Goal: Task Accomplishment & Management: Use online tool/utility

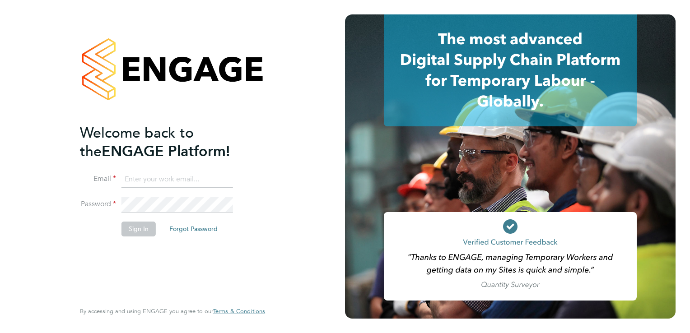
type input "[PERSON_NAME][EMAIL_ADDRESS][DOMAIN_NAME]"
click at [137, 227] on button "Sign In" at bounding box center [138, 229] width 34 height 14
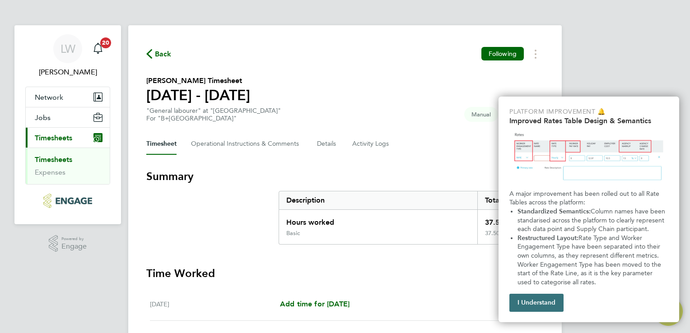
click at [552, 303] on button "I Understand" at bounding box center [536, 303] width 54 height 18
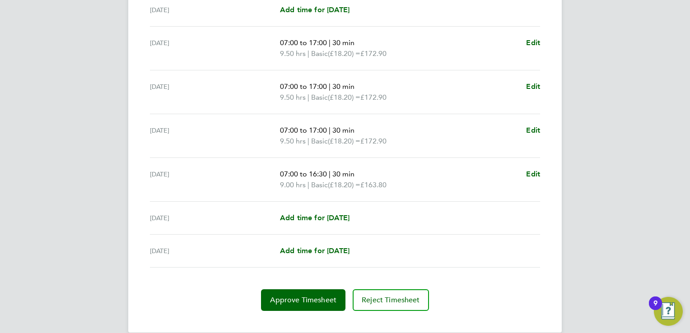
scroll to position [307, 0]
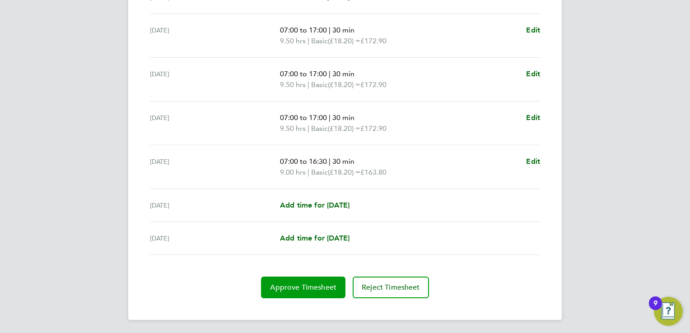
click at [309, 289] on span "Approve Timesheet" at bounding box center [303, 287] width 66 height 9
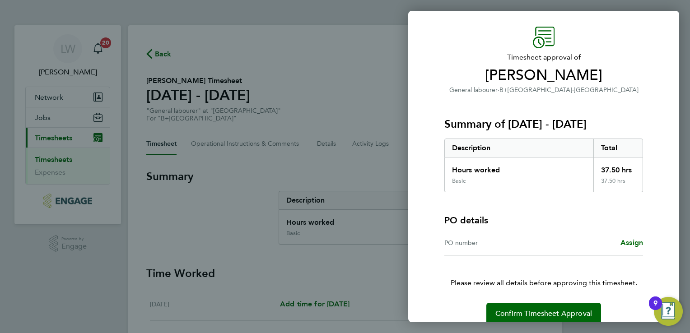
scroll to position [36, 0]
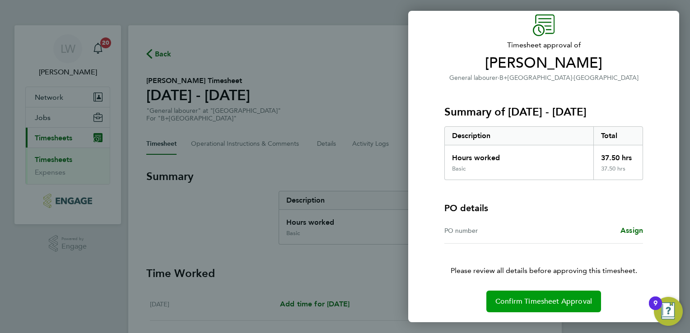
click at [546, 303] on span "Confirm Timesheet Approval" at bounding box center [543, 301] width 97 height 9
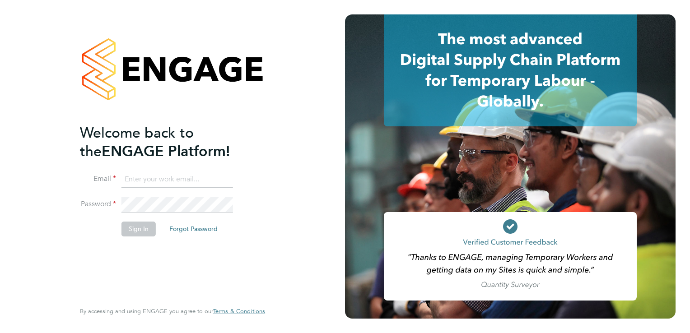
type input "[PERSON_NAME][EMAIL_ADDRESS][DOMAIN_NAME]"
click at [137, 231] on button "Sign In" at bounding box center [138, 229] width 34 height 14
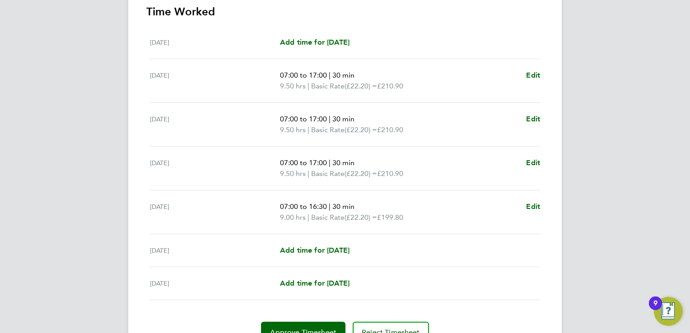
scroll to position [307, 0]
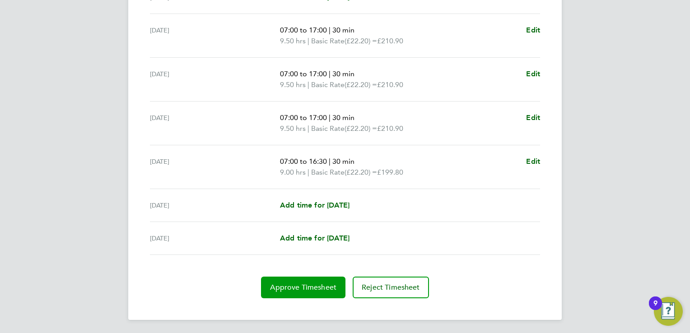
click at [295, 287] on span "Approve Timesheet" at bounding box center [303, 287] width 66 height 9
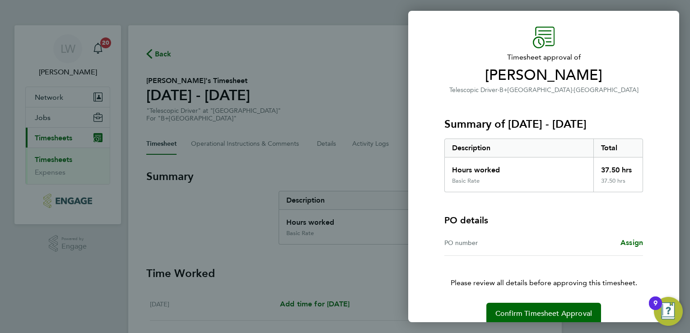
scroll to position [36, 0]
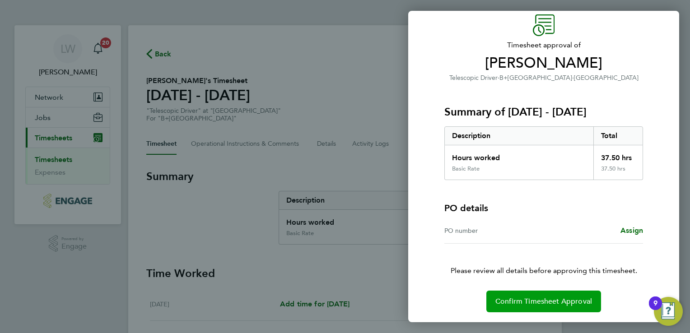
click at [531, 301] on span "Confirm Timesheet Approval" at bounding box center [543, 301] width 97 height 9
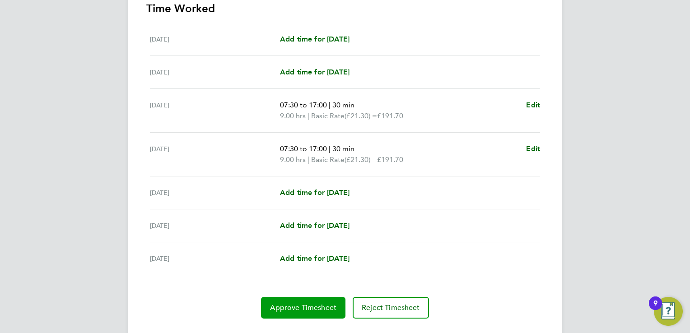
scroll to position [285, 0]
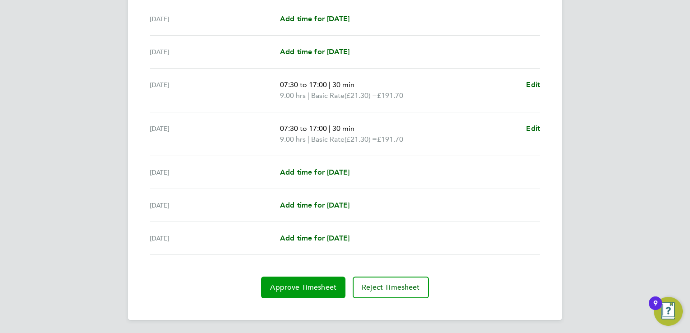
click at [317, 281] on button "Approve Timesheet" at bounding box center [303, 288] width 84 height 22
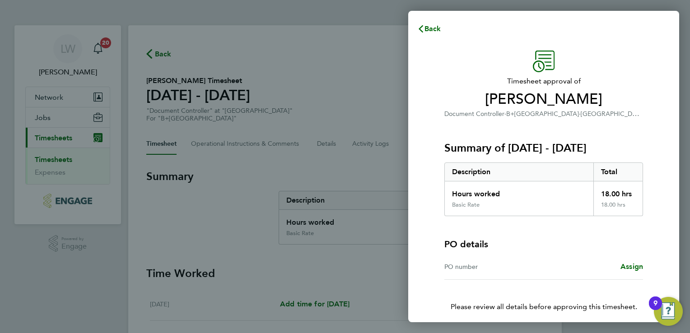
scroll to position [36, 0]
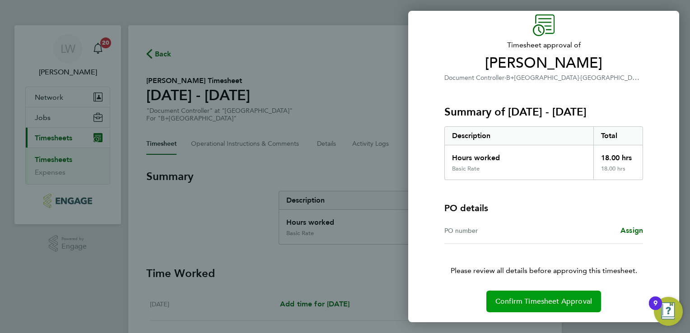
click at [517, 294] on button "Confirm Timesheet Approval" at bounding box center [543, 302] width 115 height 22
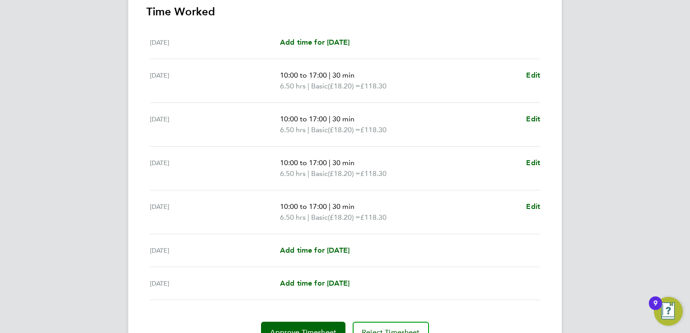
scroll to position [307, 0]
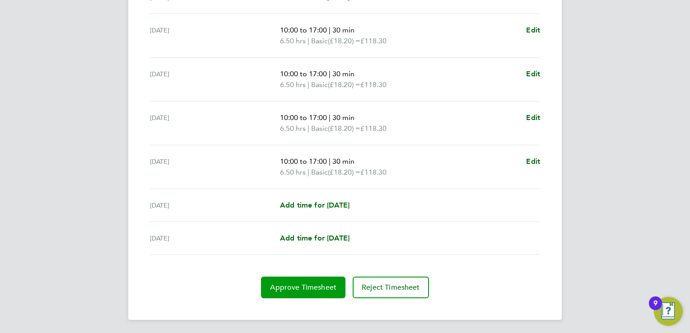
click at [332, 286] on span "Approve Timesheet" at bounding box center [303, 287] width 66 height 9
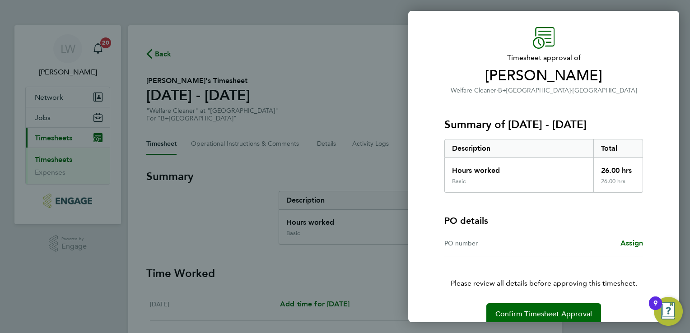
scroll to position [36, 0]
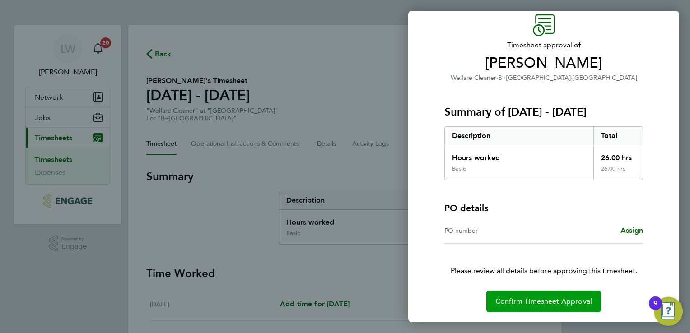
click at [541, 297] on span "Confirm Timesheet Approval" at bounding box center [543, 301] width 97 height 9
